Goal: Book appointment/travel/reservation

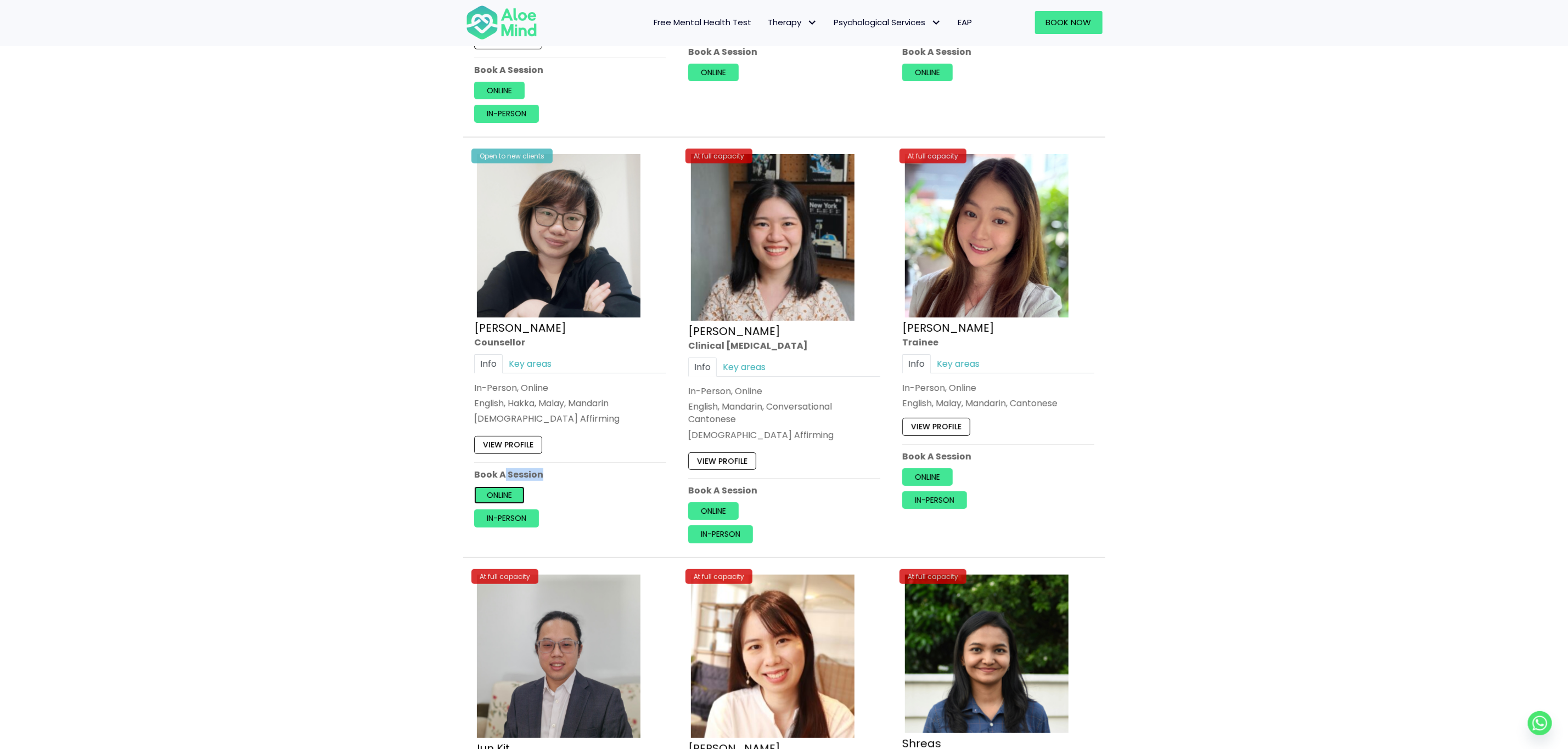
scroll to position [3326, 0]
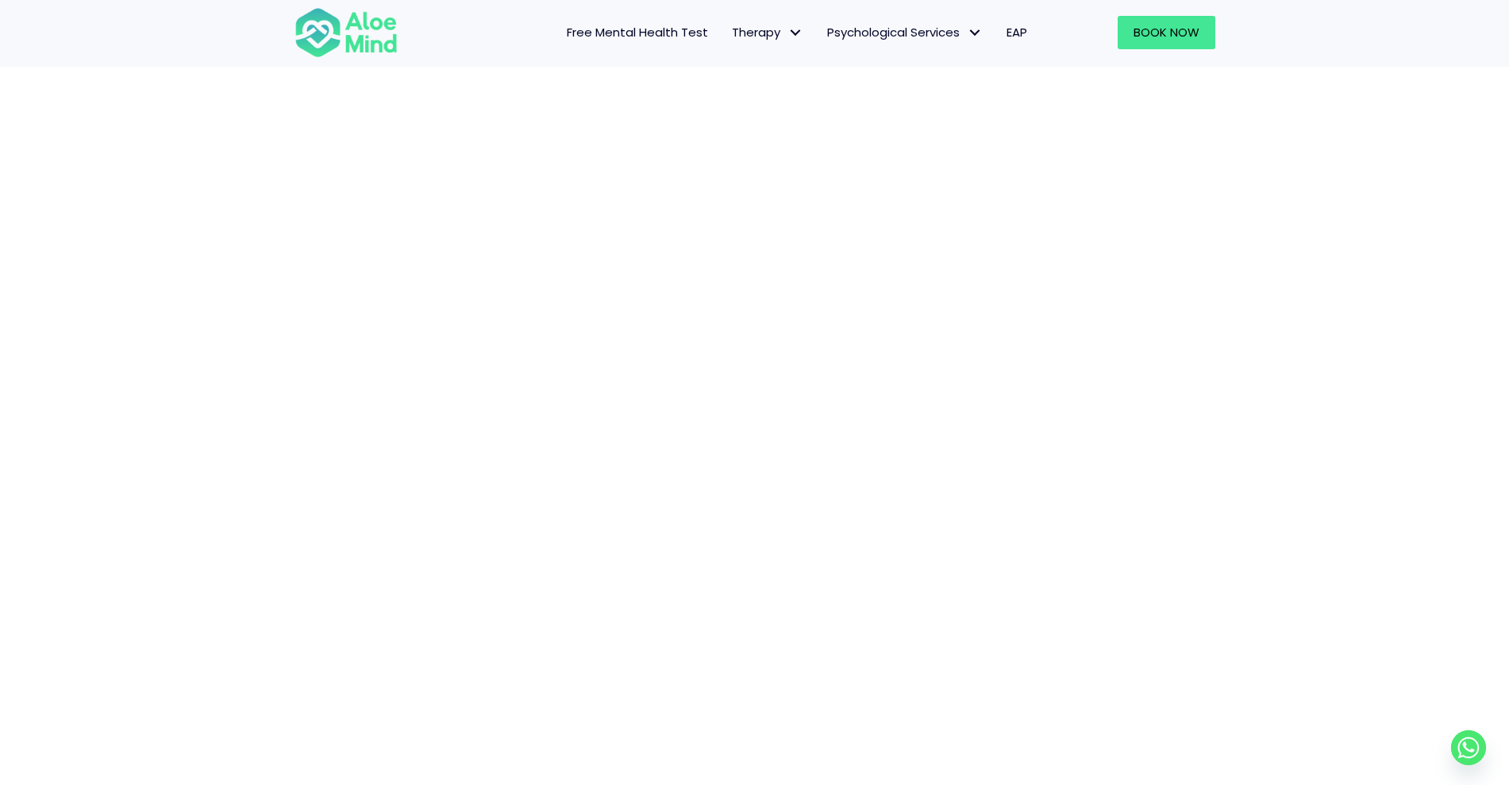
scroll to position [360, 0]
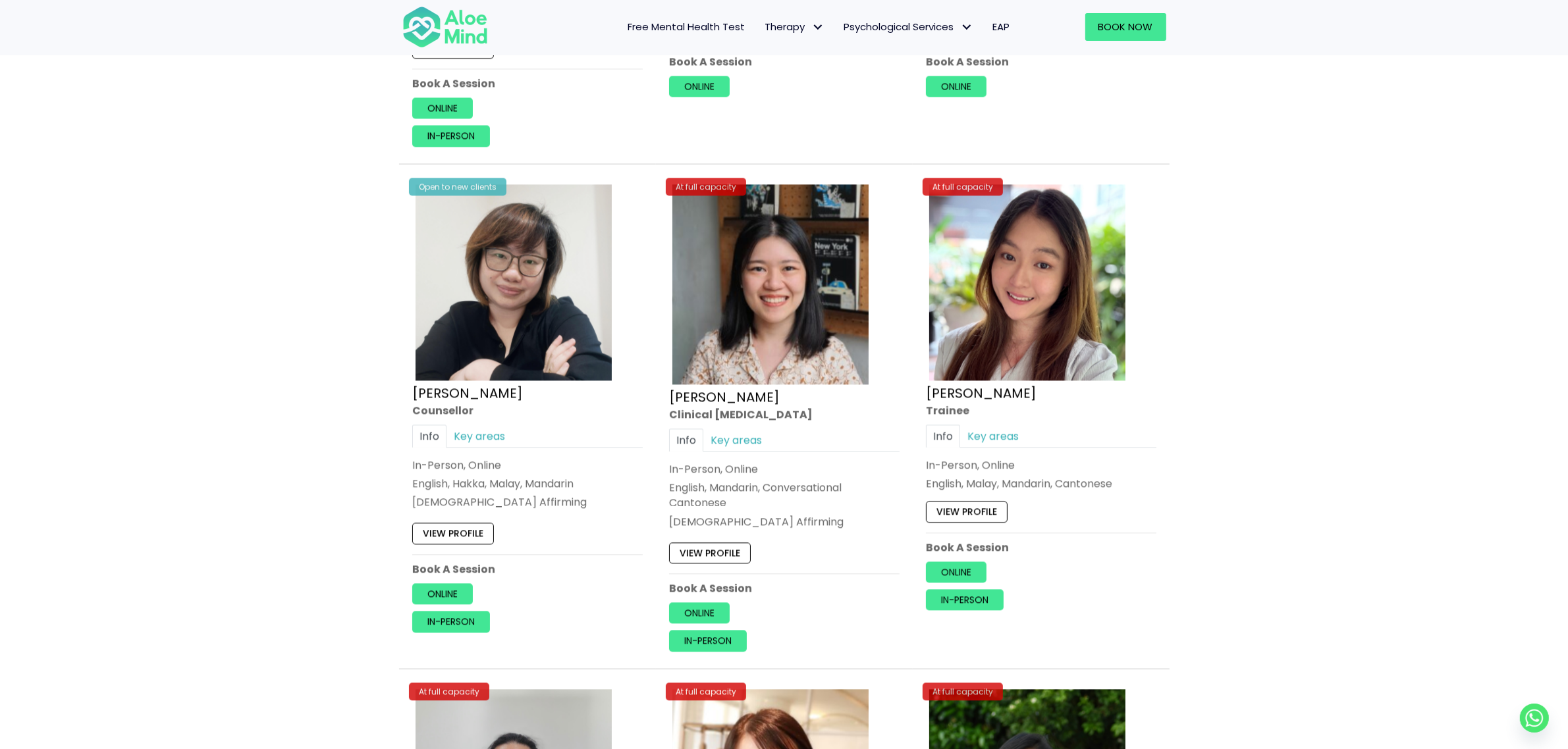
scroll to position [1068, 0]
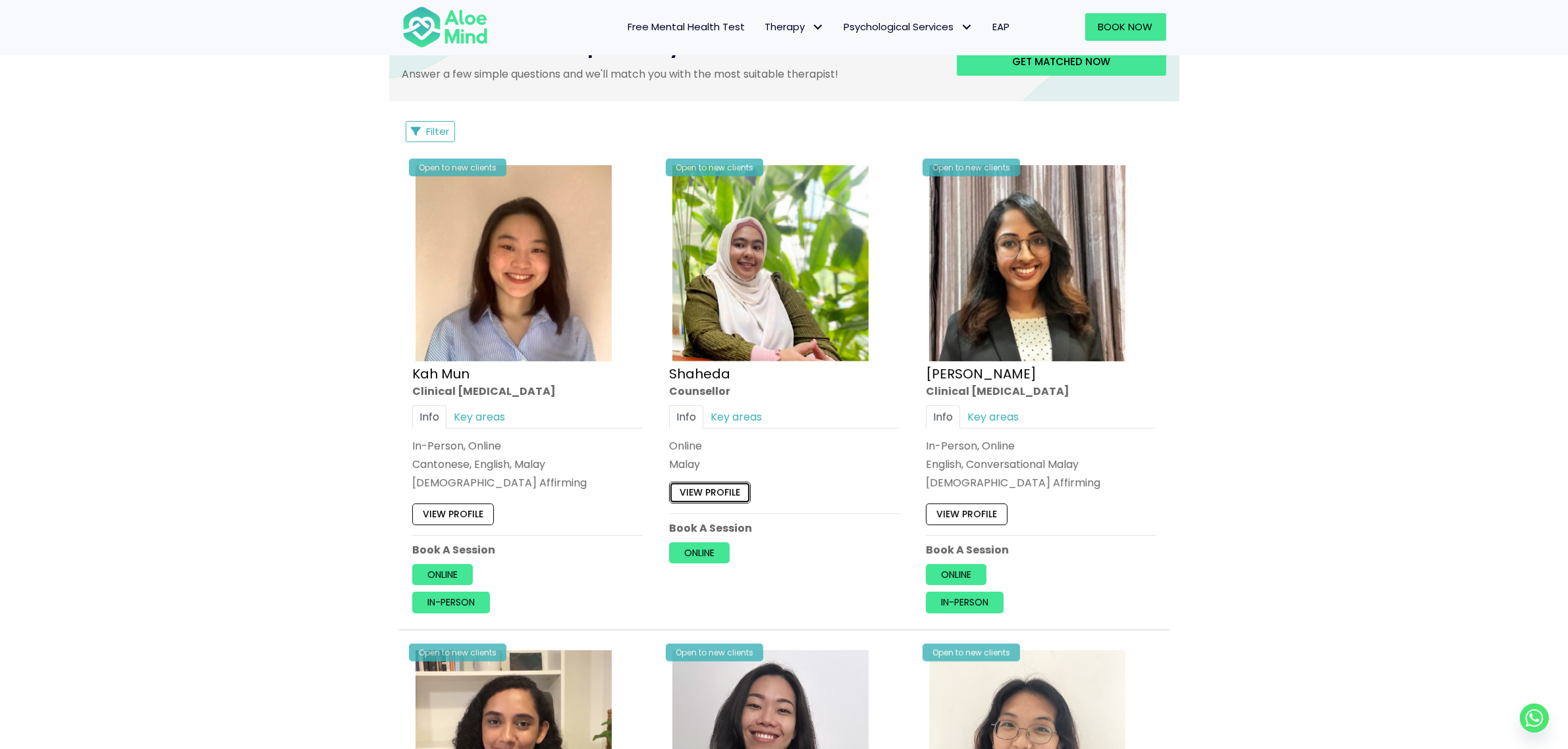
click at [716, 498] on link "View profile" at bounding box center [710, 492] width 81 height 21
